Goal: Task Accomplishment & Management: Use online tool/utility

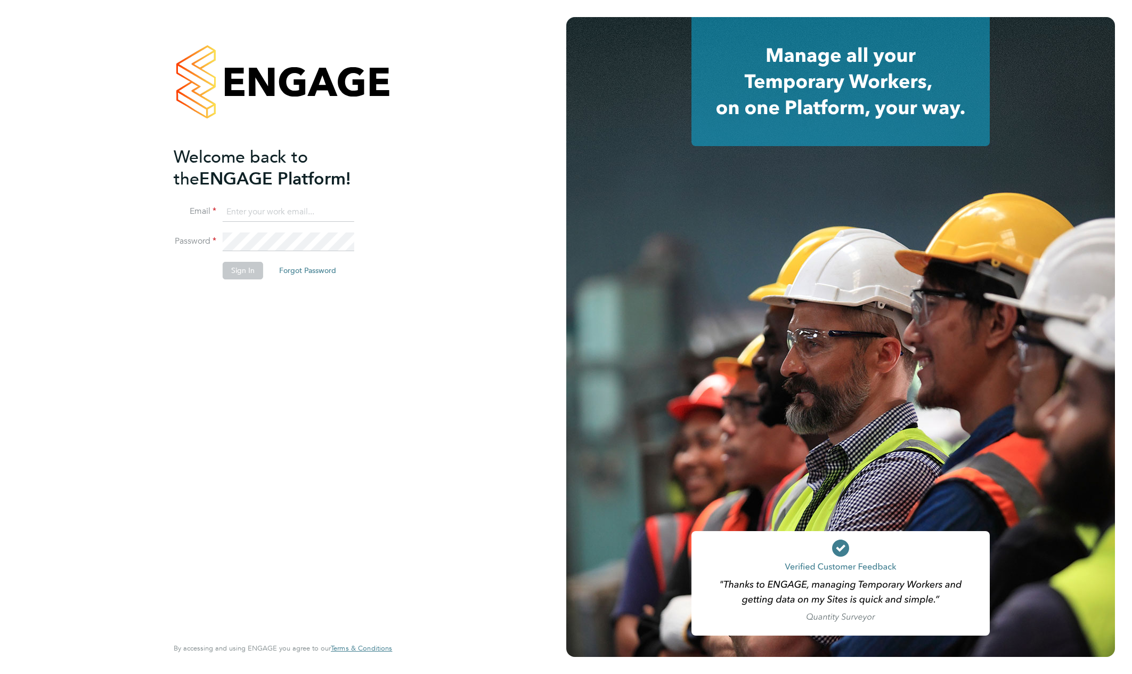
type input "[EMAIL_ADDRESS][DOMAIN_NAME]"
click at [242, 271] on button "Sign In" at bounding box center [243, 270] width 40 height 17
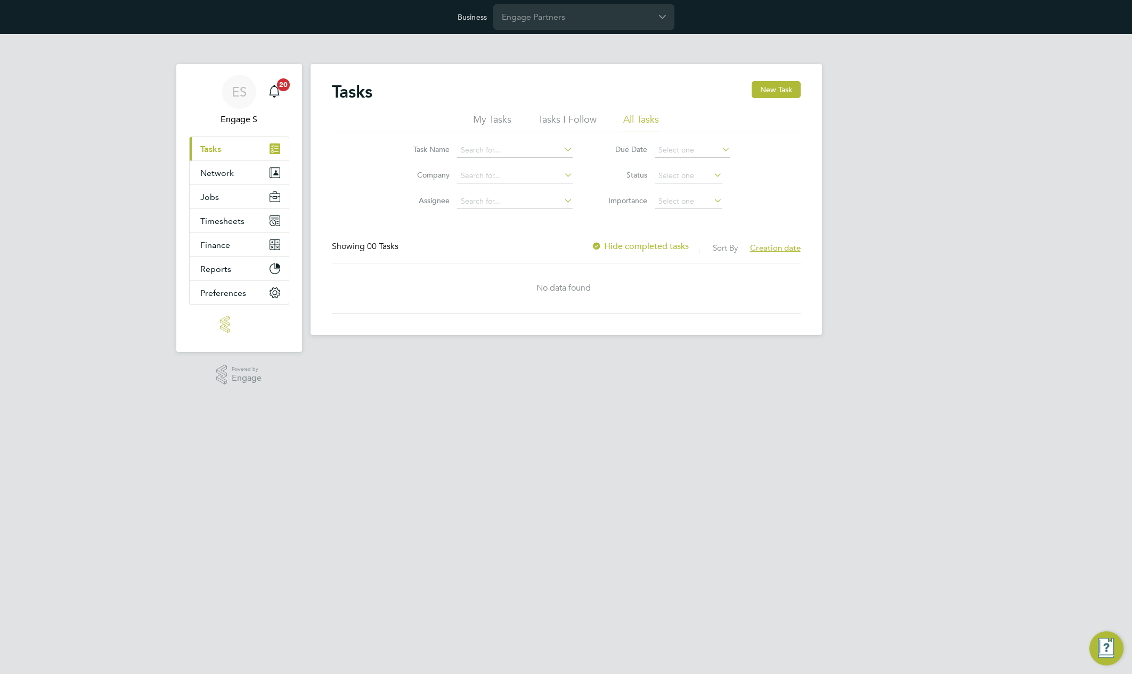
click at [485, 318] on div "Tasks New Task My Tasks Tasks I Follow All Tasks Task Name Company Assignee Due…" at bounding box center [567, 199] width 512 height 271
drag, startPoint x: 415, startPoint y: 249, endPoint x: 329, endPoint y: 241, distance: 86.2
click at [329, 241] on div "Tasks New Task My Tasks Tasks I Follow All Tasks Task Name Company Assignee Due…" at bounding box center [567, 199] width 512 height 271
click at [592, 78] on div "Tasks New Task My Tasks Tasks I Follow All Tasks Task Name Company Assignee Due…" at bounding box center [567, 199] width 512 height 271
click at [544, 20] on input "Engage Partners" at bounding box center [583, 16] width 181 height 25
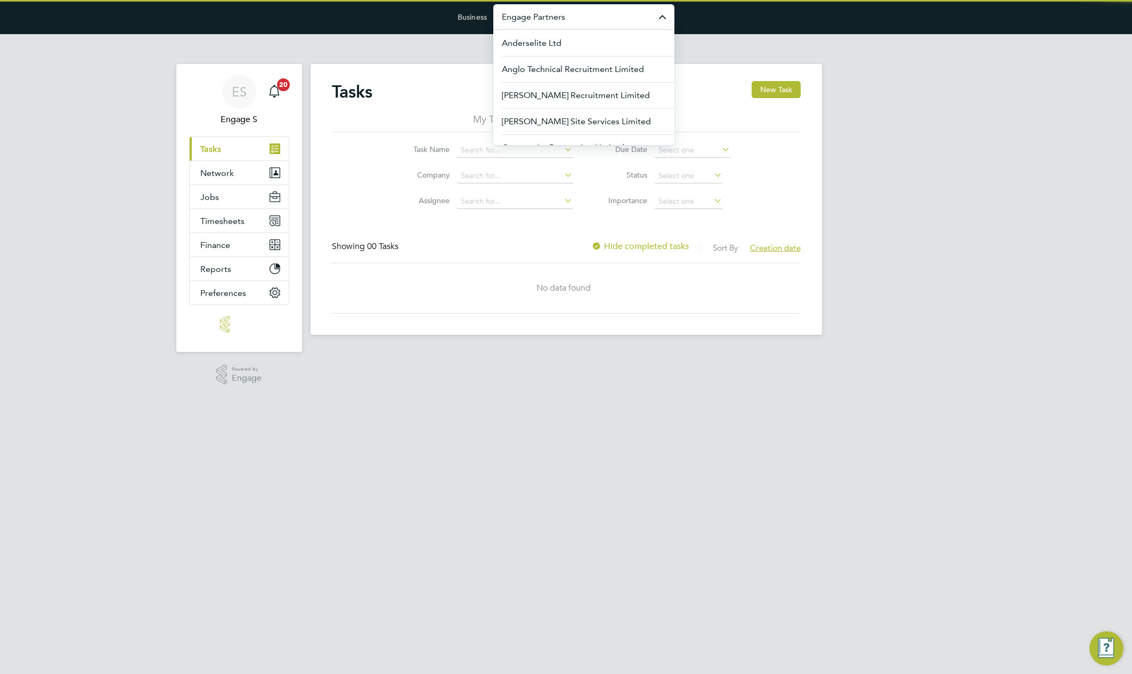
click at [386, 28] on div "Business Engage Partners Anderselite Ltd Anglo Technical Recruitment Limited Be…" at bounding box center [566, 17] width 1132 height 34
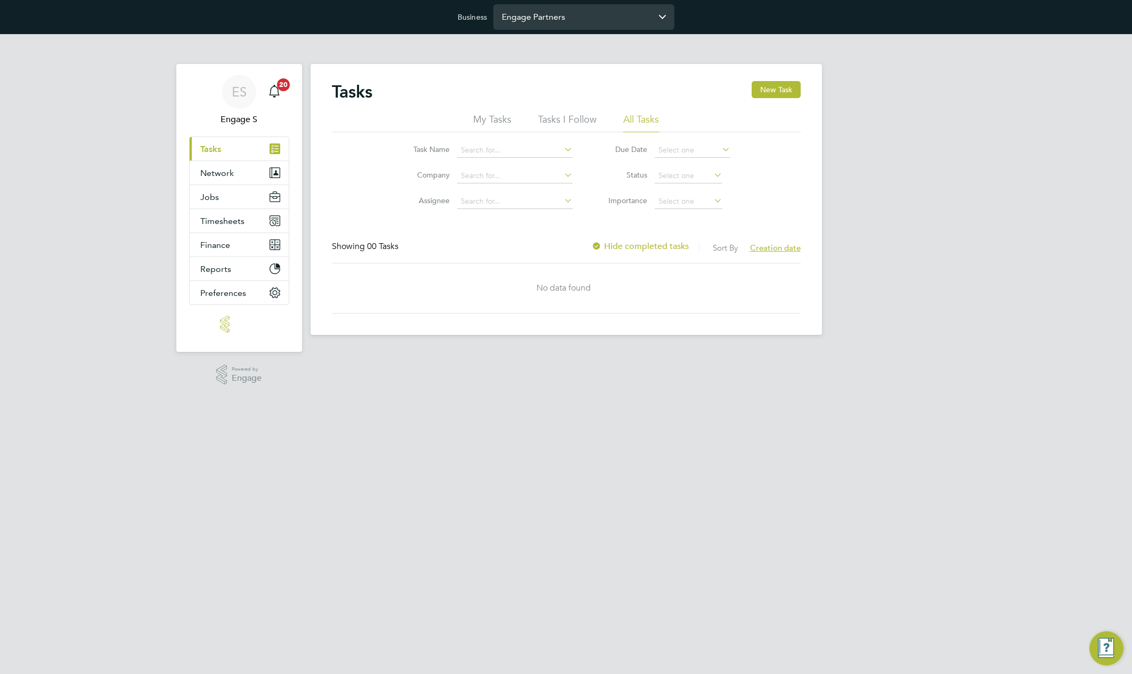
click at [562, 21] on input "Engage Partners" at bounding box center [583, 16] width 181 height 25
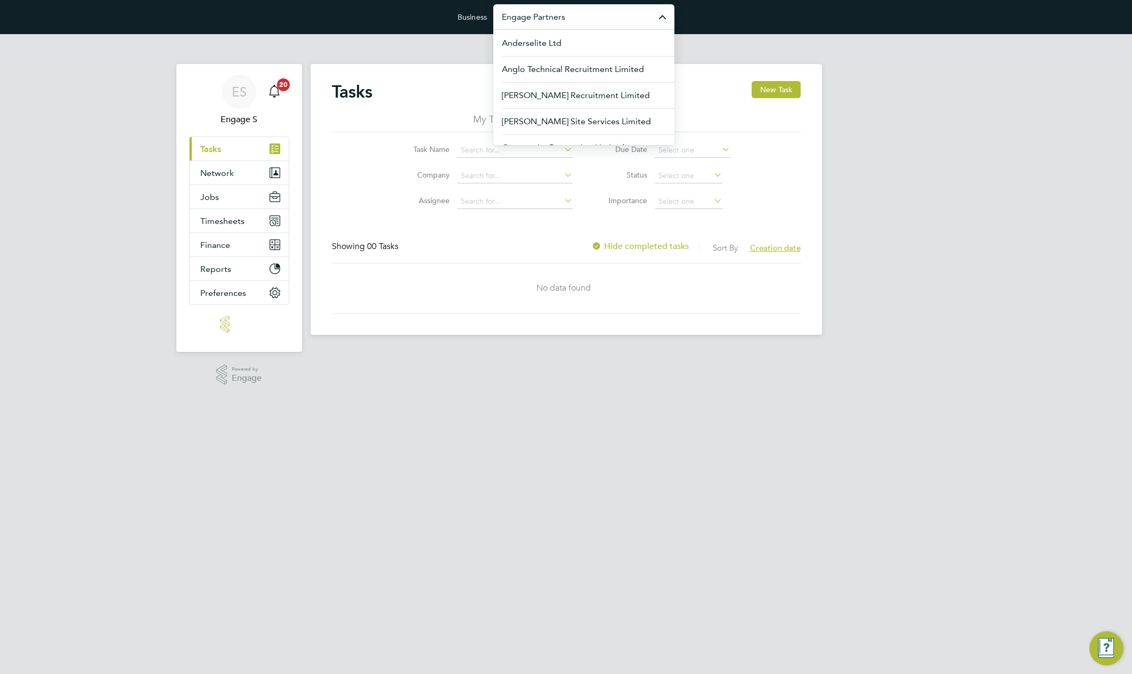
click at [969, 82] on div "ES Engage S Notifications 20 Applications: Current page: Tasks Network Team Mem…" at bounding box center [566, 193] width 1132 height 318
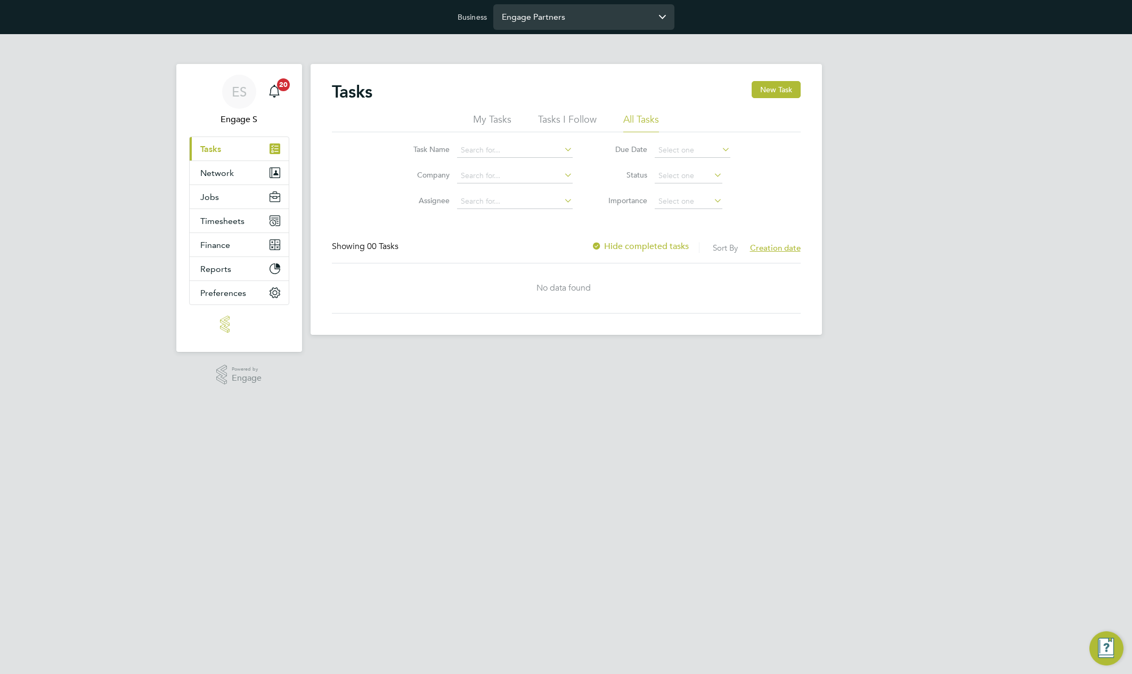
click at [565, 20] on input "Engage Partners" at bounding box center [583, 16] width 181 height 25
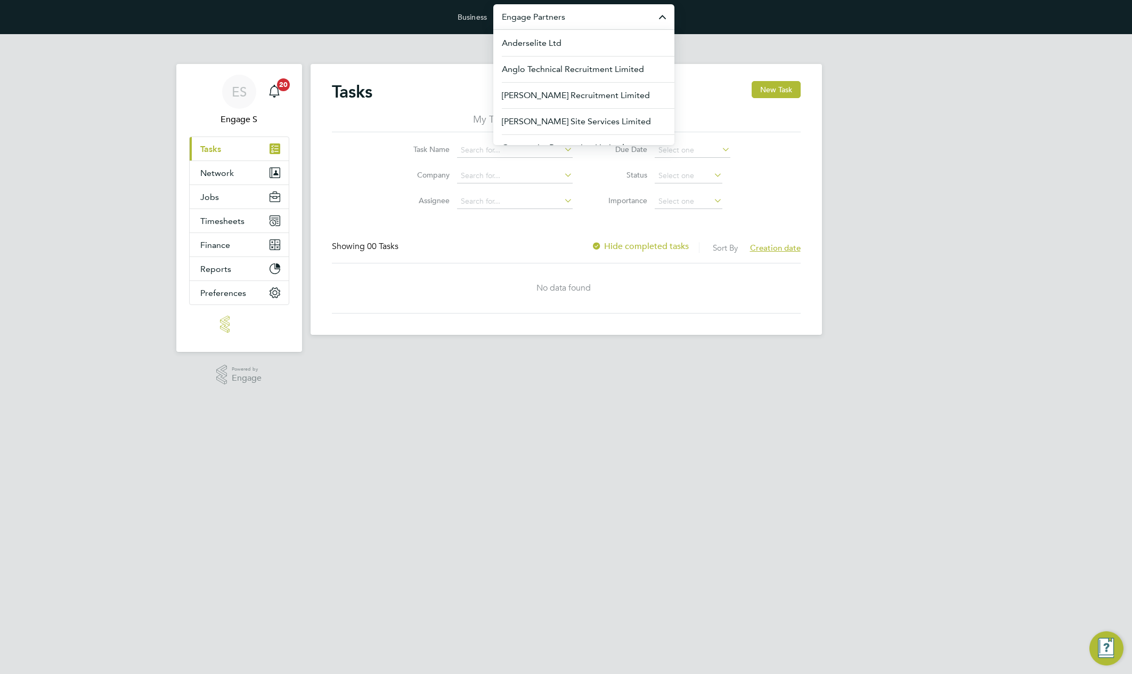
click at [611, 202] on label "Importance" at bounding box center [623, 201] width 48 height 10
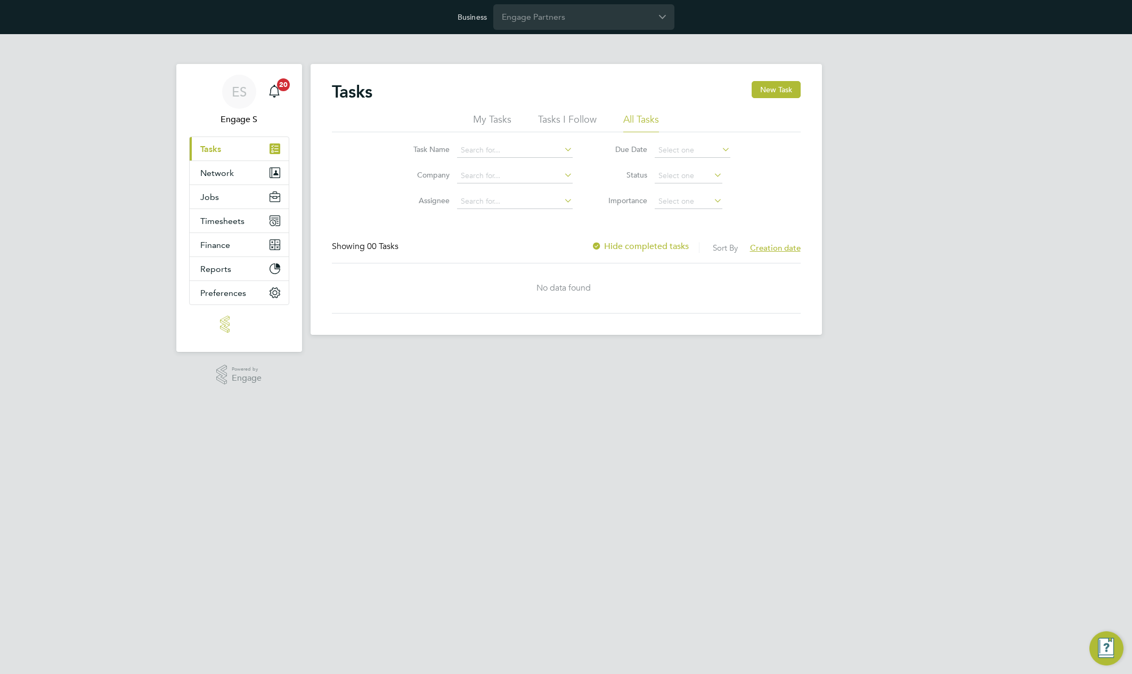
click at [685, 76] on div "Tasks New Task My Tasks Tasks I Follow All Tasks Task Name Company Assignee Due…" at bounding box center [567, 199] width 512 height 271
click at [536, 21] on input "Engage Partners" at bounding box center [583, 16] width 181 height 25
